Goal: Task Accomplishment & Management: Manage account settings

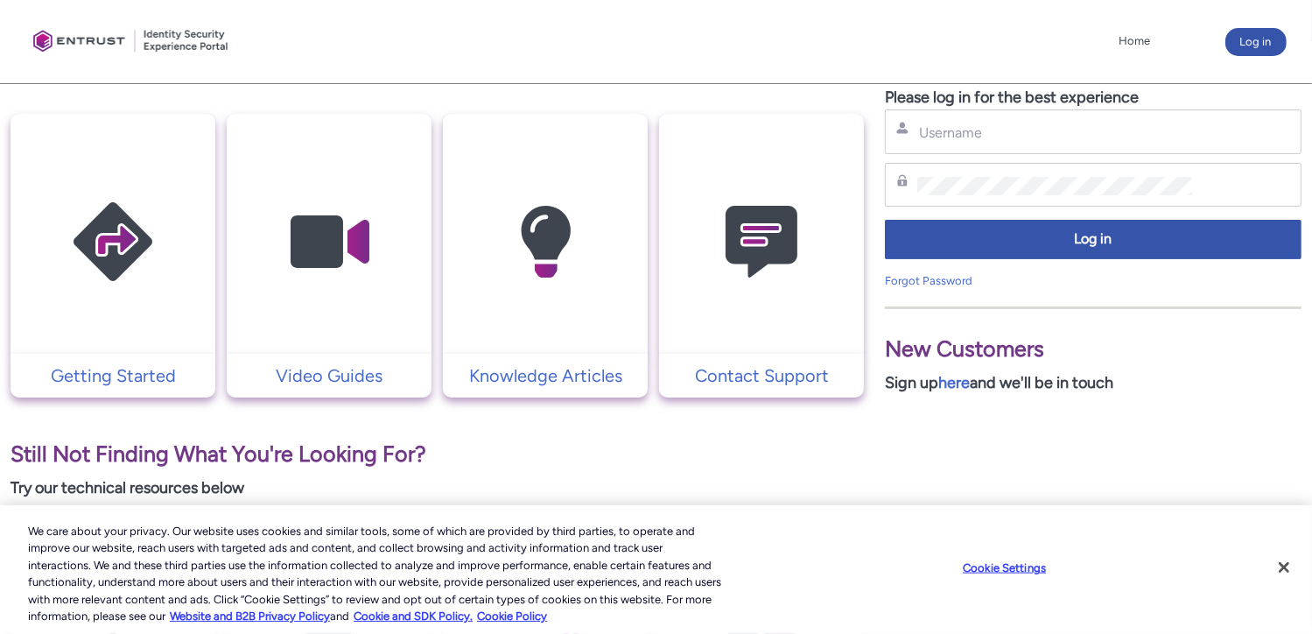
scroll to position [350, 0]
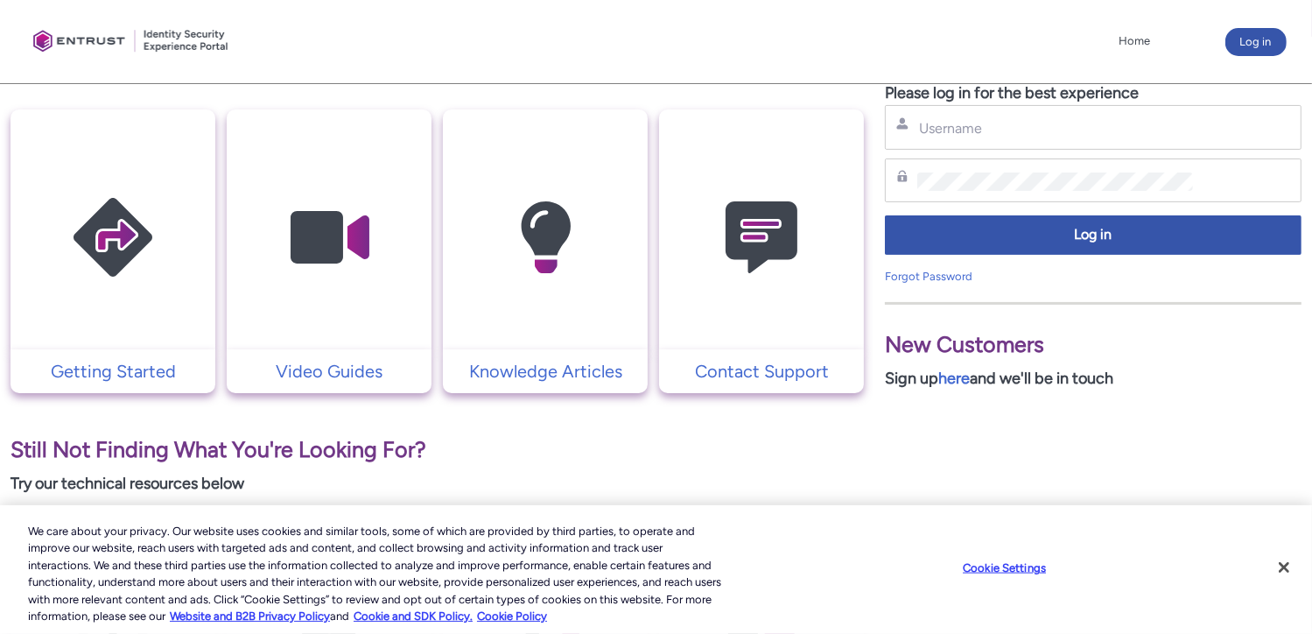
click at [1033, 117] on div "Username" at bounding box center [1093, 127] width 394 height 22
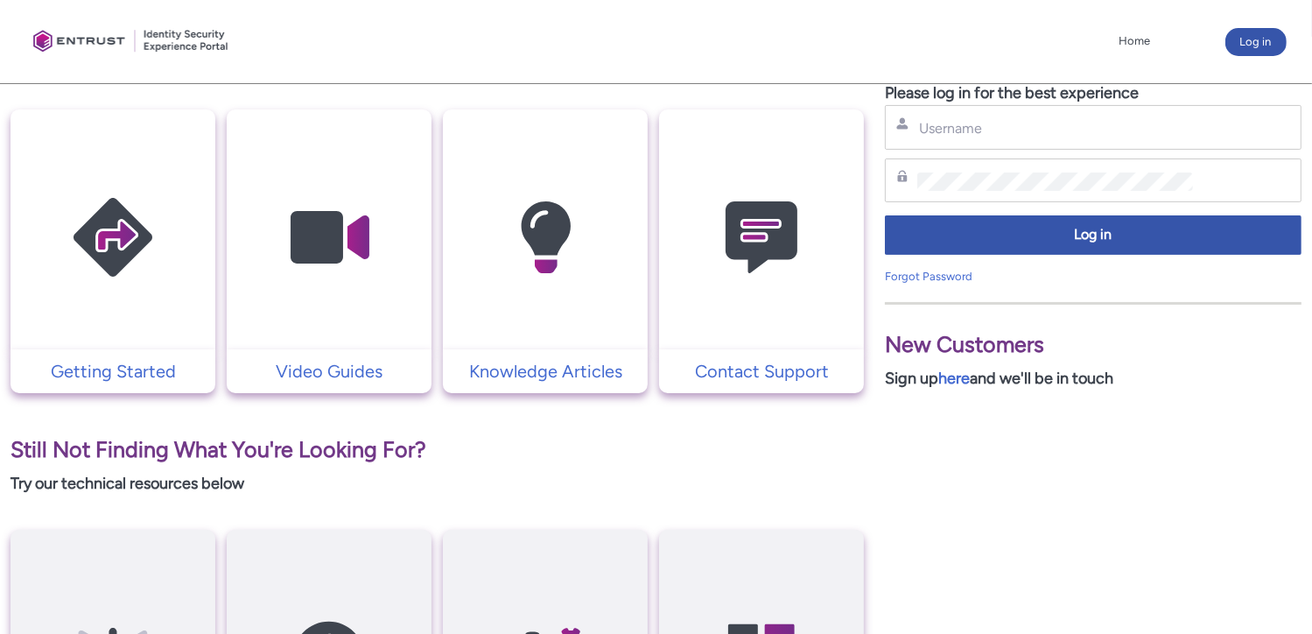
click at [1031, 141] on div "Username" at bounding box center [1093, 127] width 417 height 45
click at [1034, 139] on div "Username" at bounding box center [1093, 127] width 417 height 45
click at [974, 116] on div "Username" at bounding box center [1093, 127] width 394 height 22
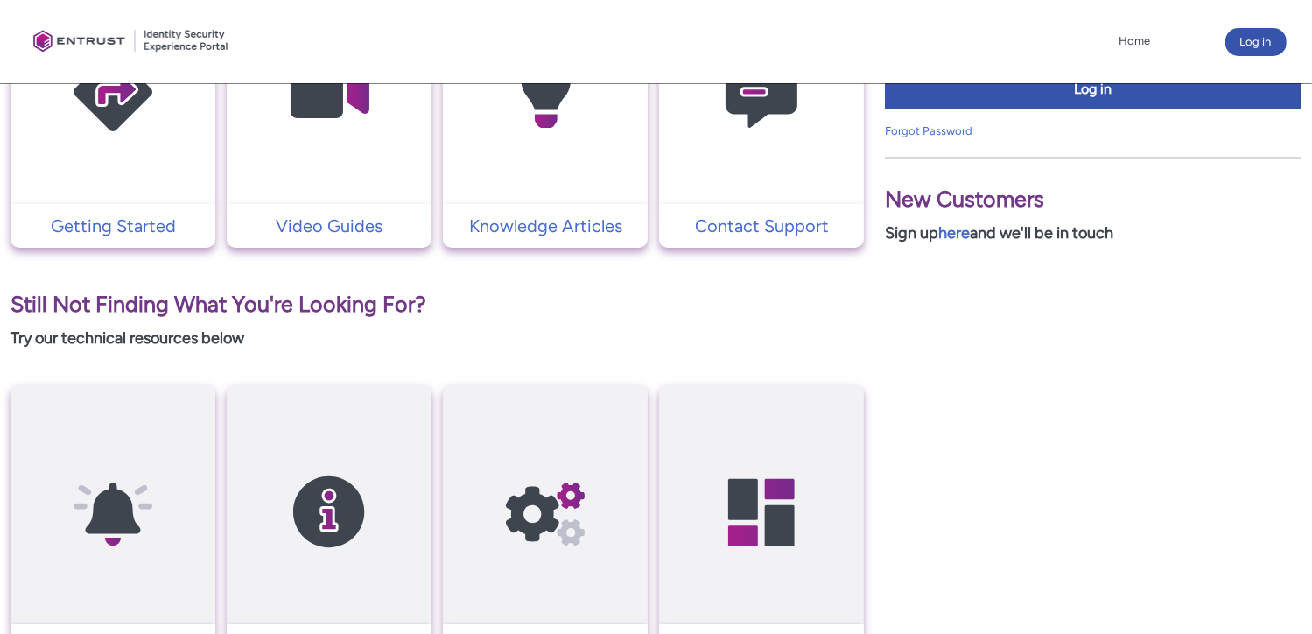
scroll to position [525, 0]
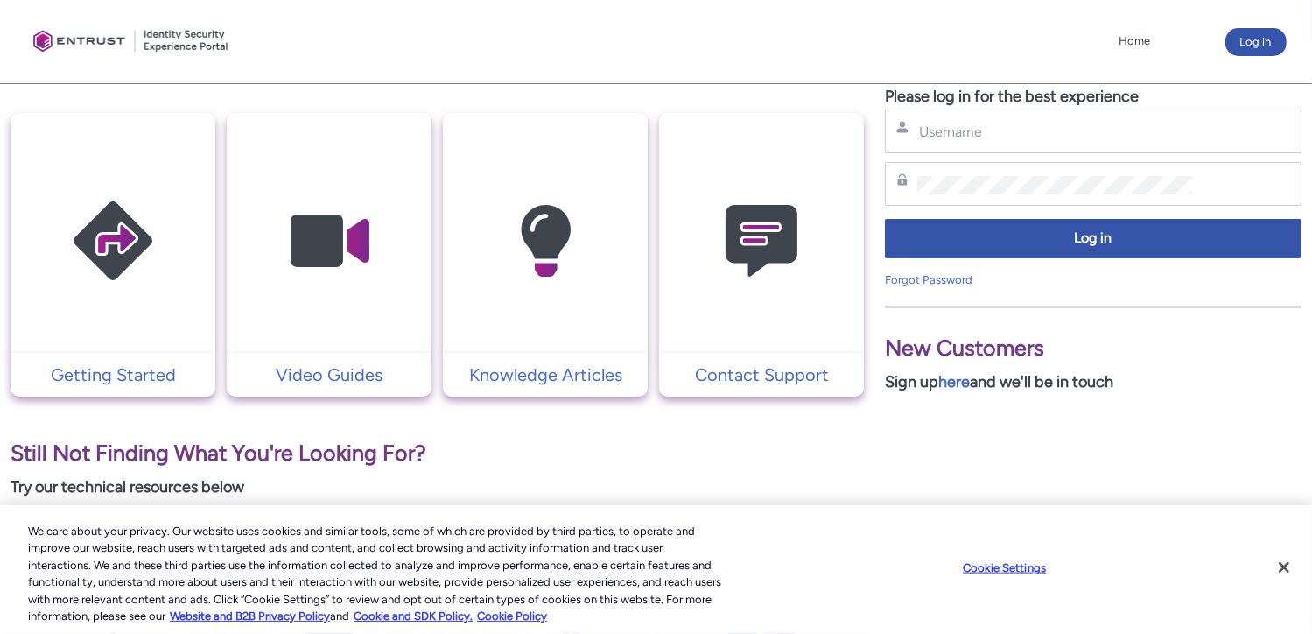
scroll to position [263, 0]
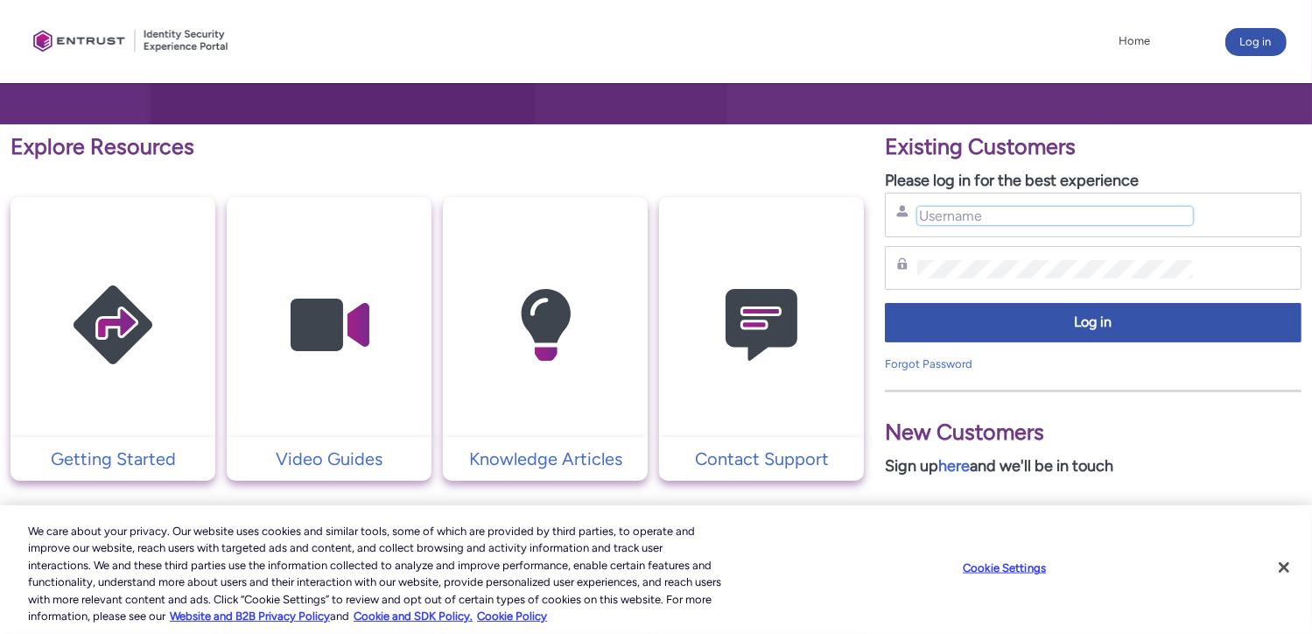
click at [1022, 221] on input "Username" at bounding box center [1055, 216] width 276 height 18
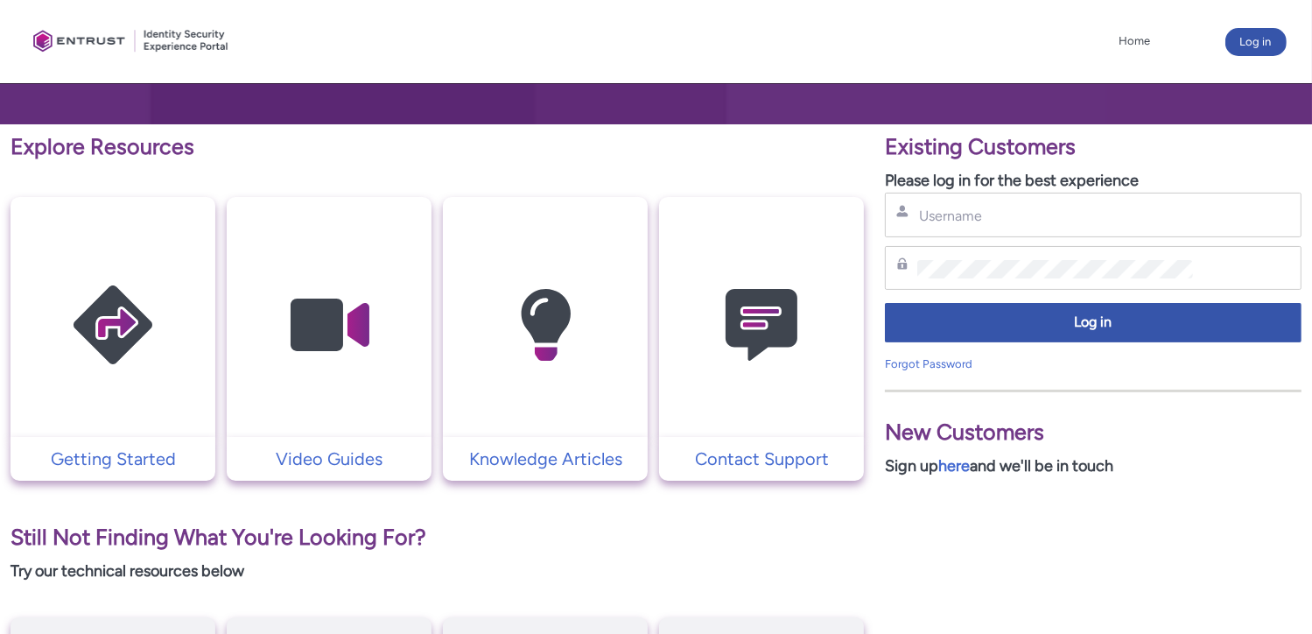
click at [1019, 202] on div "Username" at bounding box center [1093, 215] width 417 height 45
click at [973, 217] on input "Username" at bounding box center [1055, 216] width 276 height 18
type input "juanlraygoza@gmail.com"
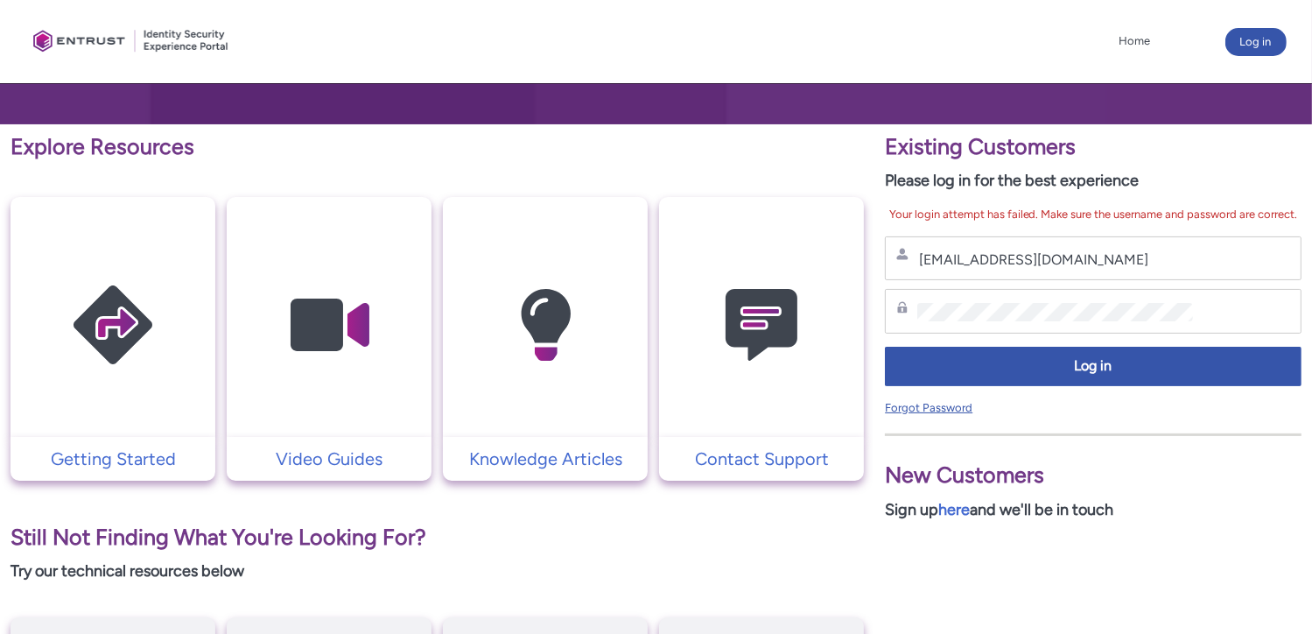
click at [930, 405] on link "Forgot Password" at bounding box center [929, 407] width 88 height 13
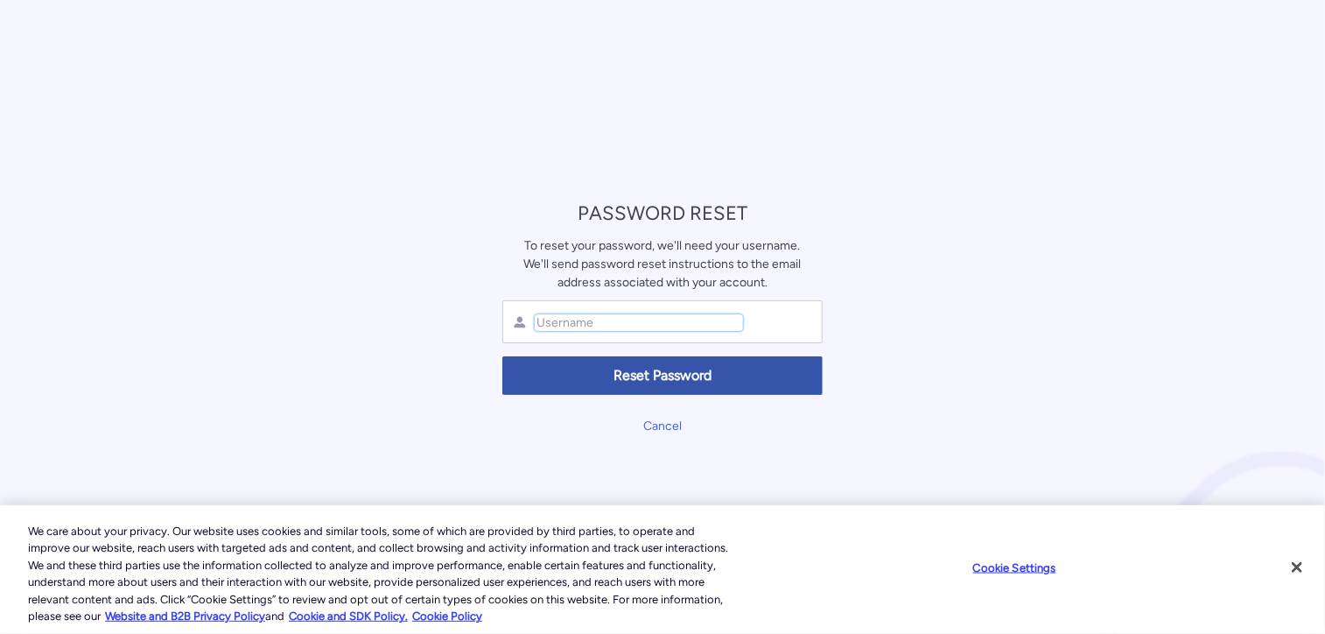
click at [613, 326] on input "text" at bounding box center [639, 322] width 208 height 17
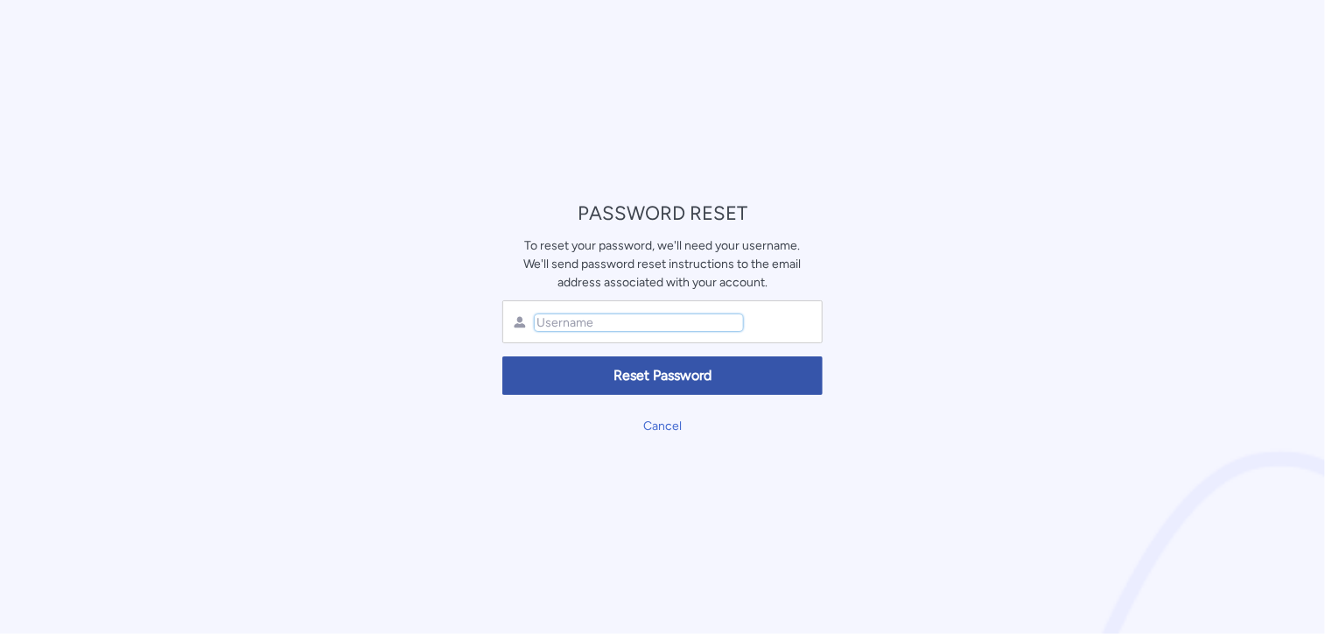
click at [613, 326] on input "text" at bounding box center [639, 322] width 208 height 17
type input "Jaccam1824!"
